Goal: Transaction & Acquisition: Purchase product/service

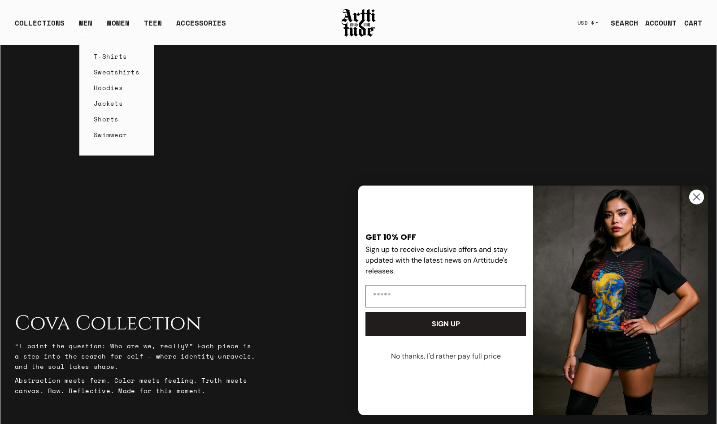
click at [99, 91] on link "Hoodies" at bounding box center [117, 88] width 46 height 16
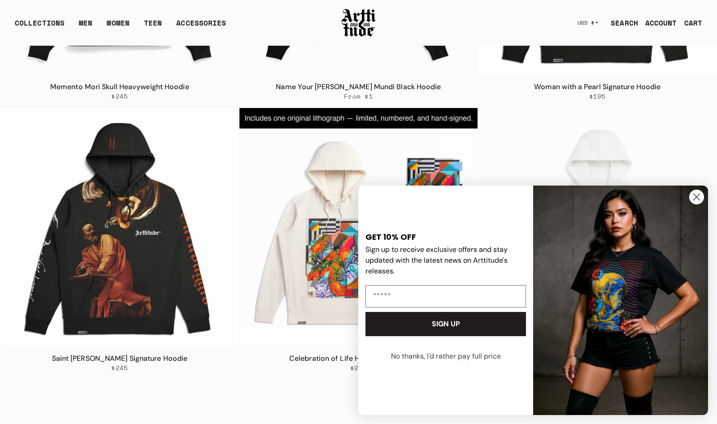
scroll to position [371, 0]
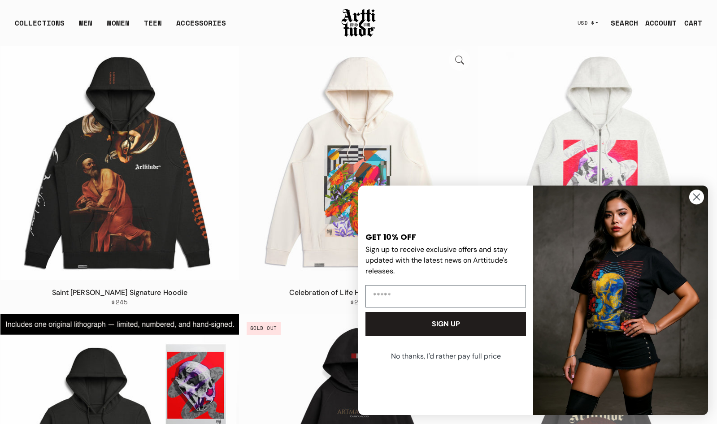
click at [325, 235] on img at bounding box center [358, 161] width 238 height 238
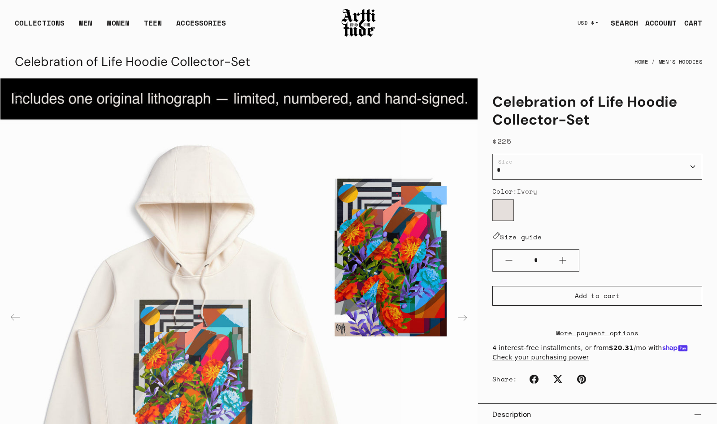
click at [205, 293] on img "1 / 4" at bounding box center [238, 316] width 477 height 477
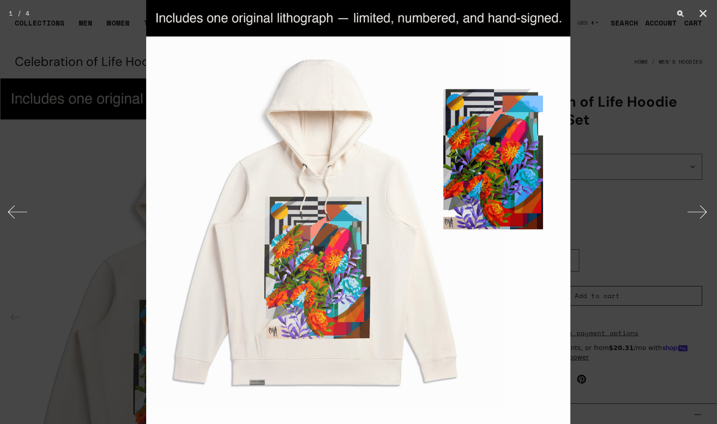
click at [205, 293] on img at bounding box center [358, 212] width 424 height 424
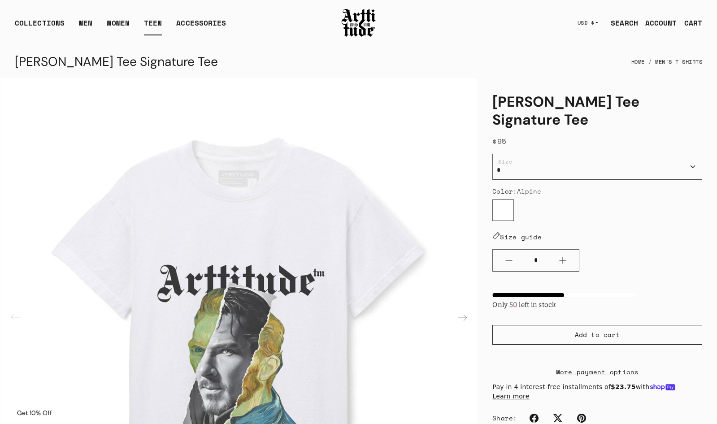
click at [151, 20] on link "TEEN" at bounding box center [153, 26] width 18 height 18
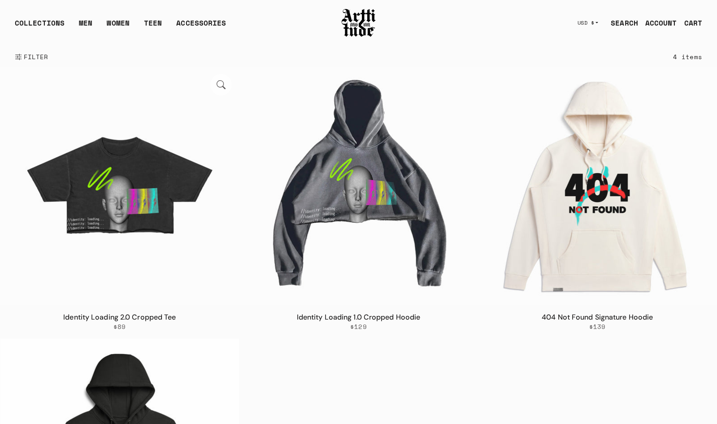
scroll to position [43, 0]
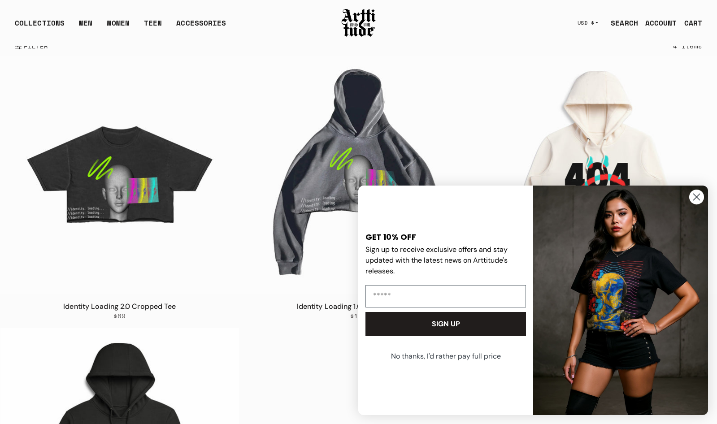
click at [694, 193] on circle "Close dialog" at bounding box center [696, 197] width 15 height 15
